Goal: Task Accomplishment & Management: Manage account settings

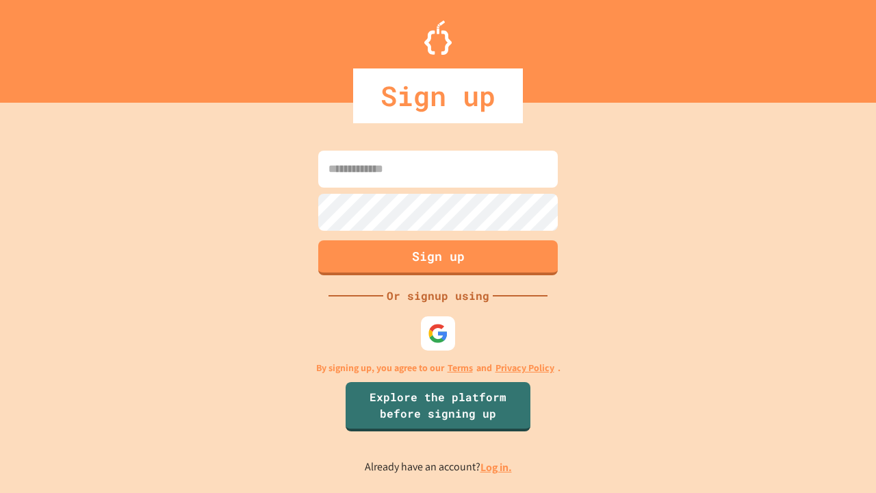
click at [497, 467] on link "Log in." at bounding box center [495, 467] width 31 height 14
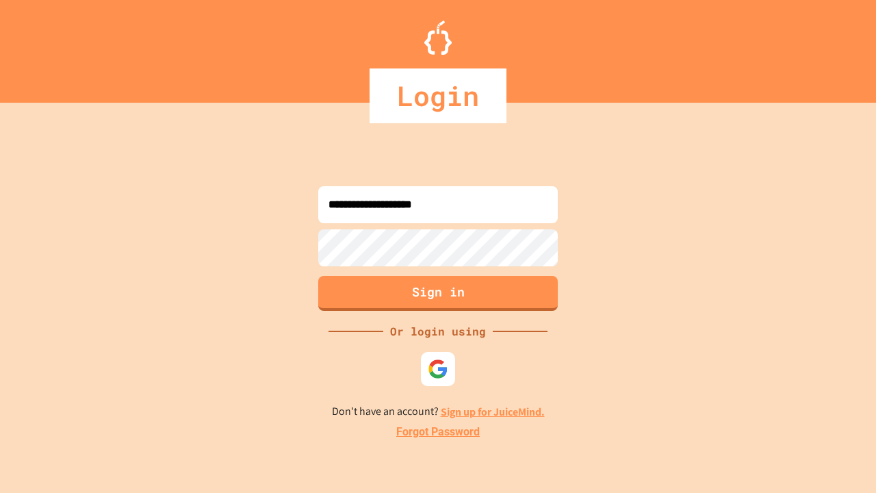
type input "**********"
